Goal: Transaction & Acquisition: Obtain resource

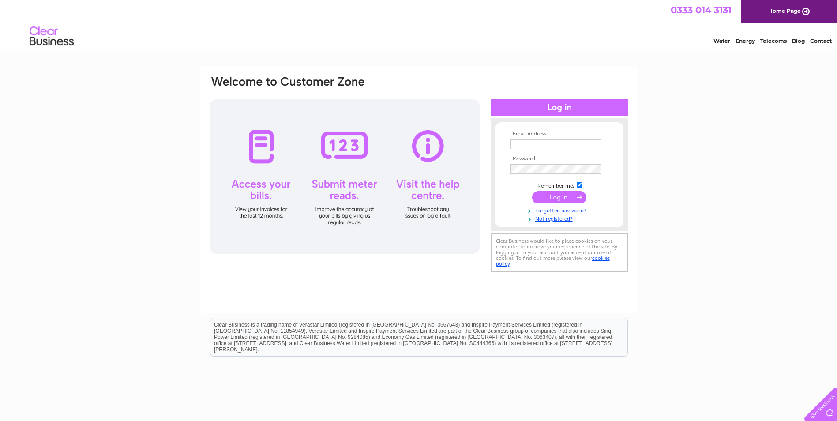
type input "[PERSON_NAME][EMAIL_ADDRESS][DOMAIN_NAME]"
click at [558, 196] on input "submit" at bounding box center [559, 197] width 54 height 12
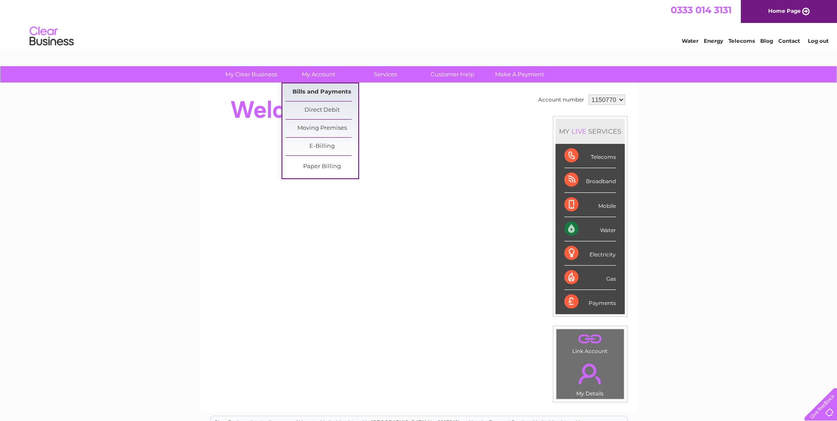
click at [321, 91] on link "Bills and Payments" at bounding box center [322, 92] width 73 height 18
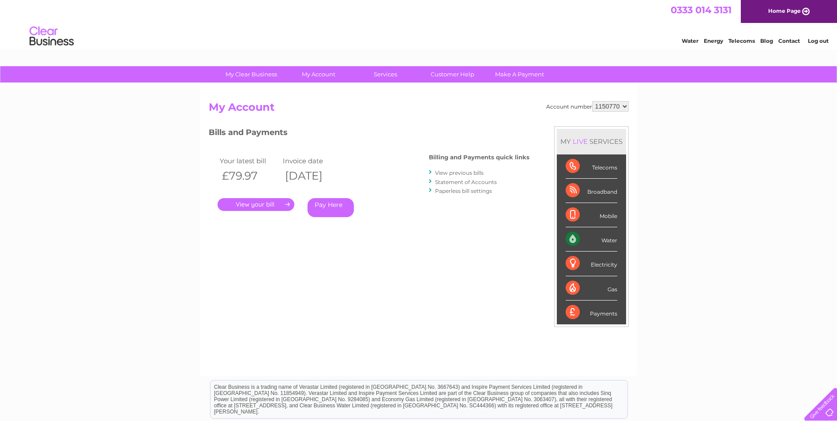
click at [282, 209] on link "." at bounding box center [256, 204] width 77 height 13
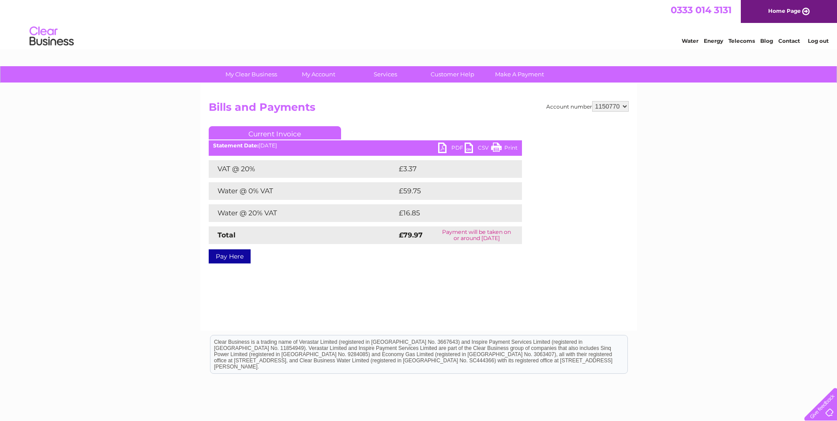
click at [457, 145] on link "PDF" at bounding box center [451, 149] width 26 height 13
